Goal: Transaction & Acquisition: Purchase product/service

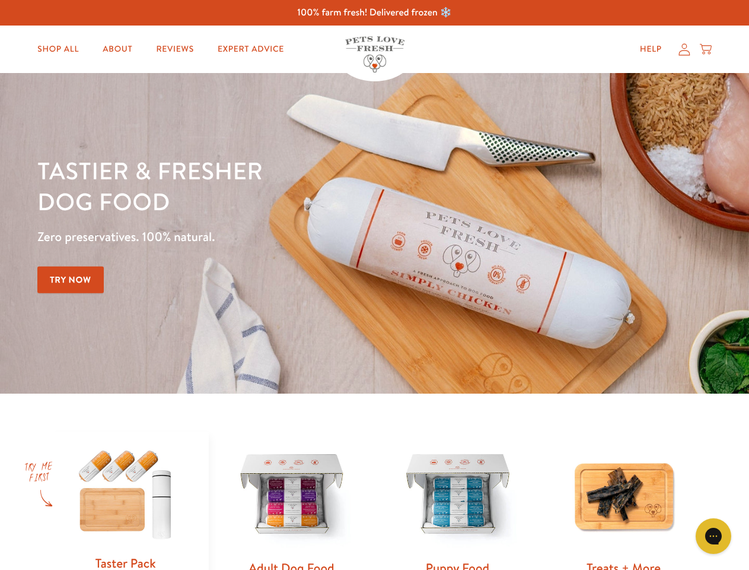
click at [374, 285] on div "Tastier & fresher dog food Zero preservatives. 100% natural. Try Now" at bounding box center [262, 233] width 450 height 157
click at [714, 536] on icon "Gorgias live chat" at bounding box center [713, 535] width 11 height 11
